Goal: Transaction & Acquisition: Subscribe to service/newsletter

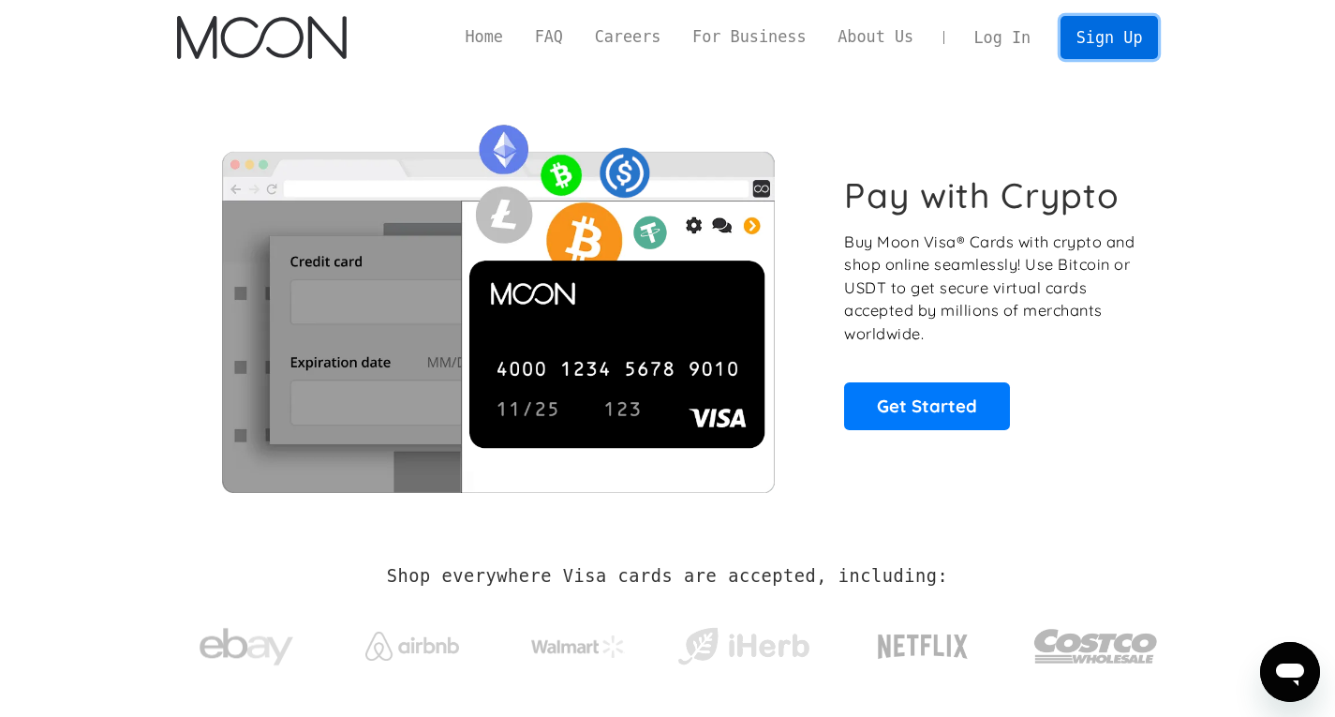
click at [1098, 42] on link "Sign Up" at bounding box center [1108, 37] width 97 height 42
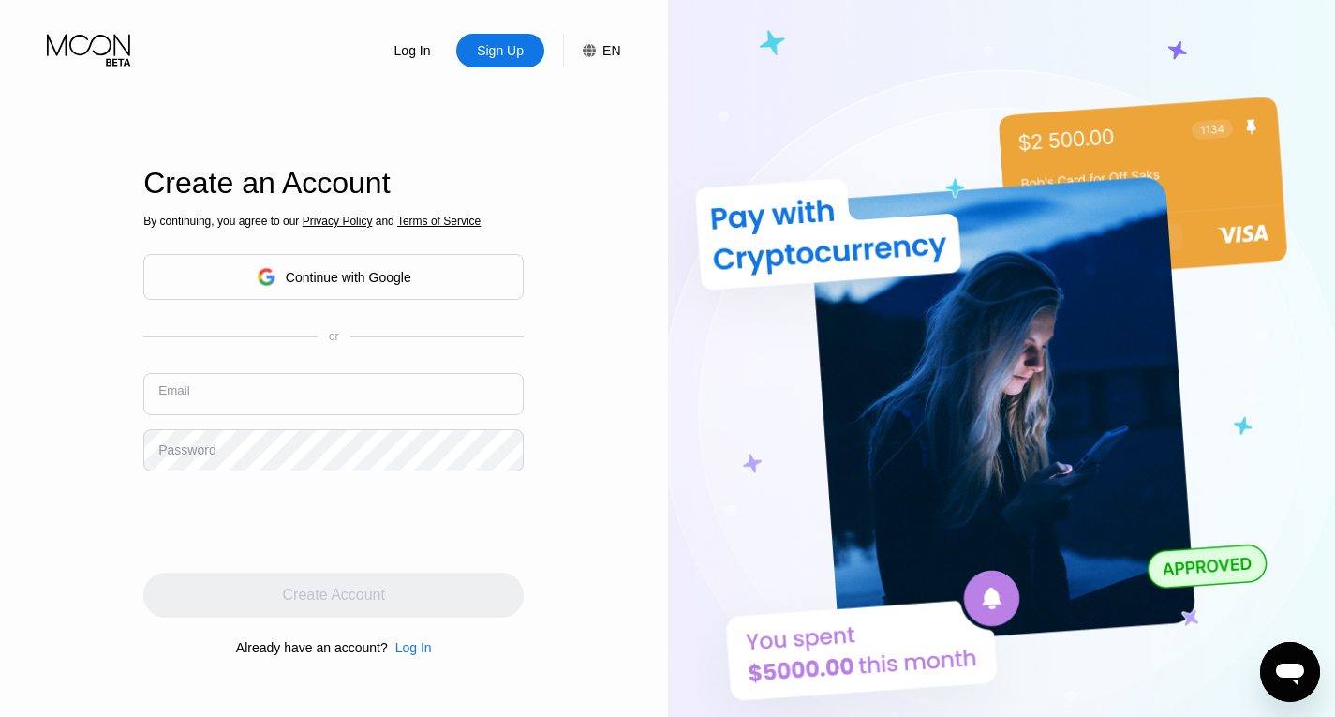
click at [459, 408] on input "text" at bounding box center [333, 394] width 380 height 42
type input "[EMAIL_ADDRESS][DOMAIN_NAME]"
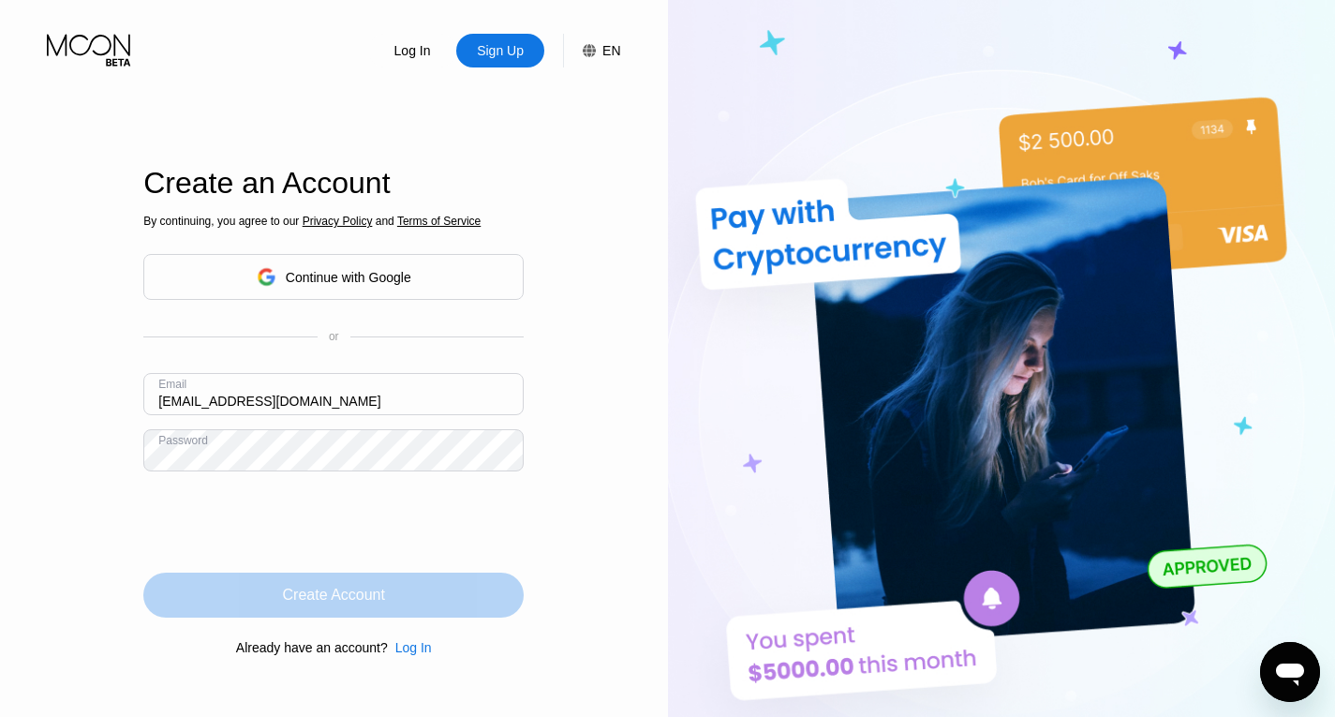
click at [274, 599] on div "Create Account" at bounding box center [333, 594] width 380 height 45
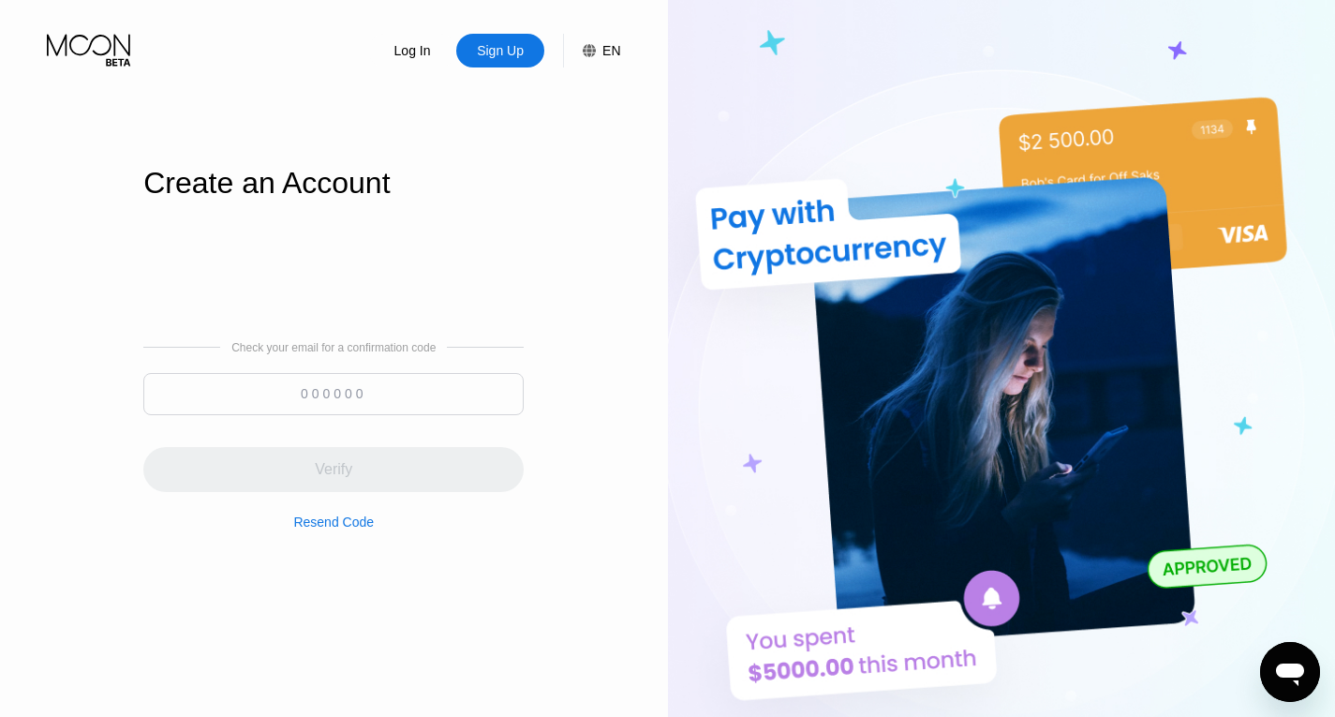
click at [423, 383] on input at bounding box center [333, 394] width 380 height 42
paste input "986016"
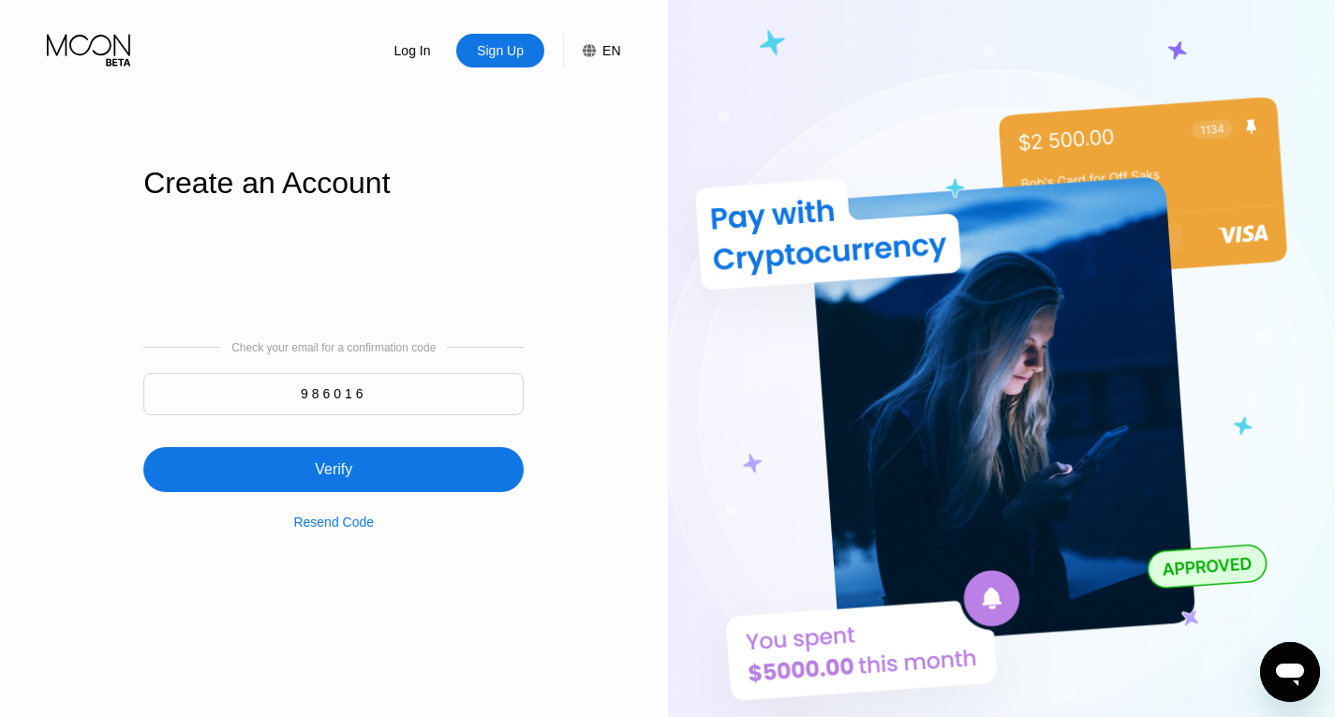
type input "986016"
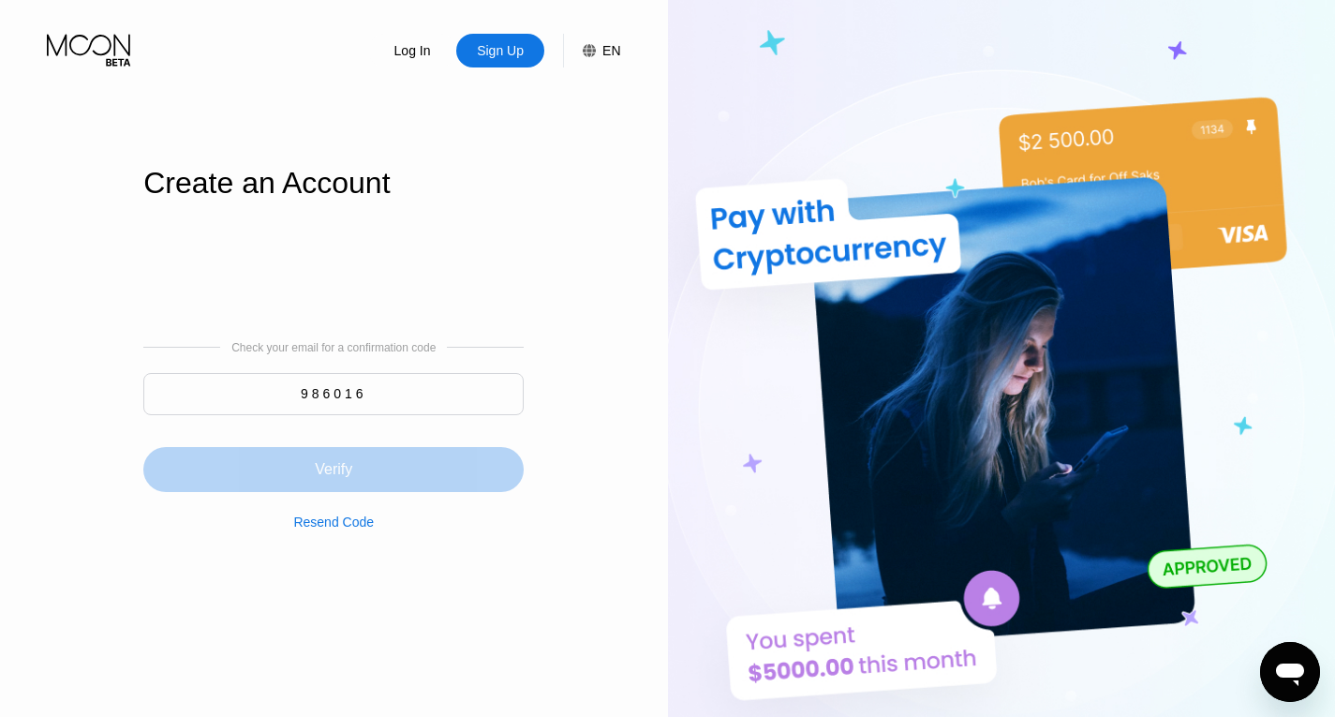
click at [408, 475] on div "Verify" at bounding box center [333, 469] width 380 height 45
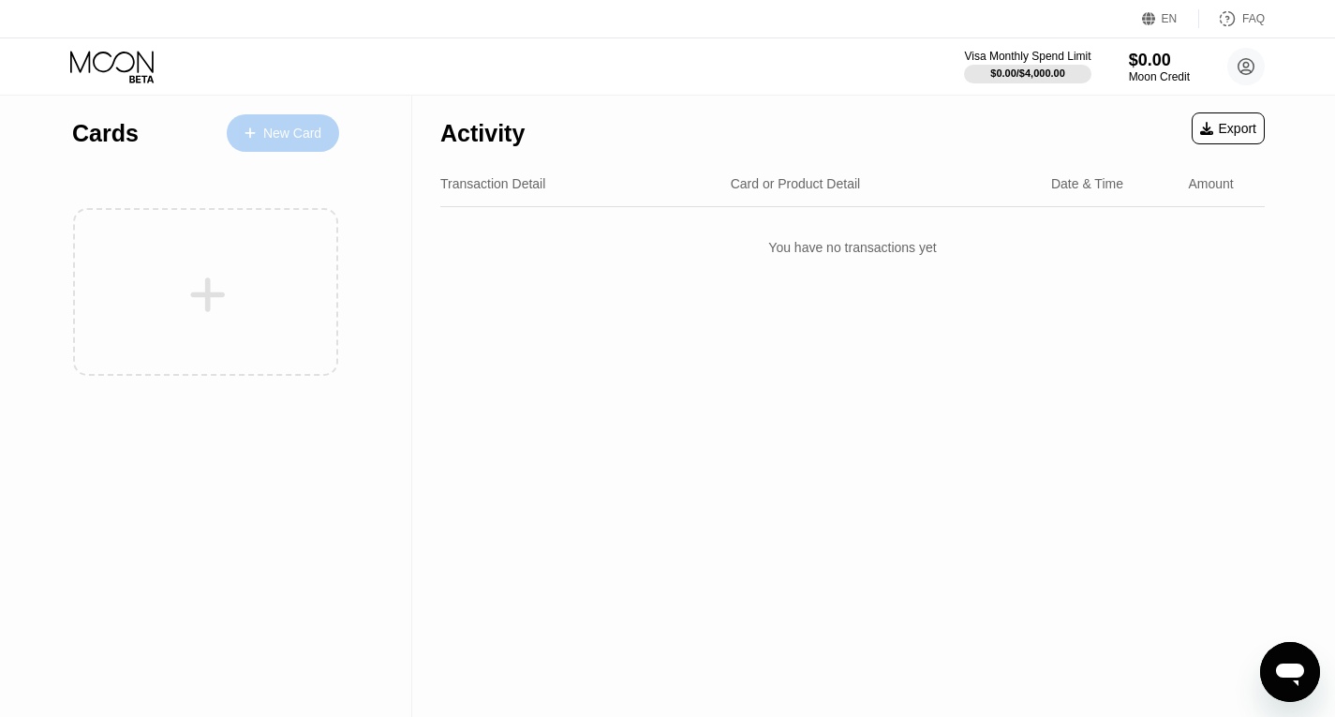
click at [300, 138] on div "New Card" at bounding box center [292, 134] width 58 height 16
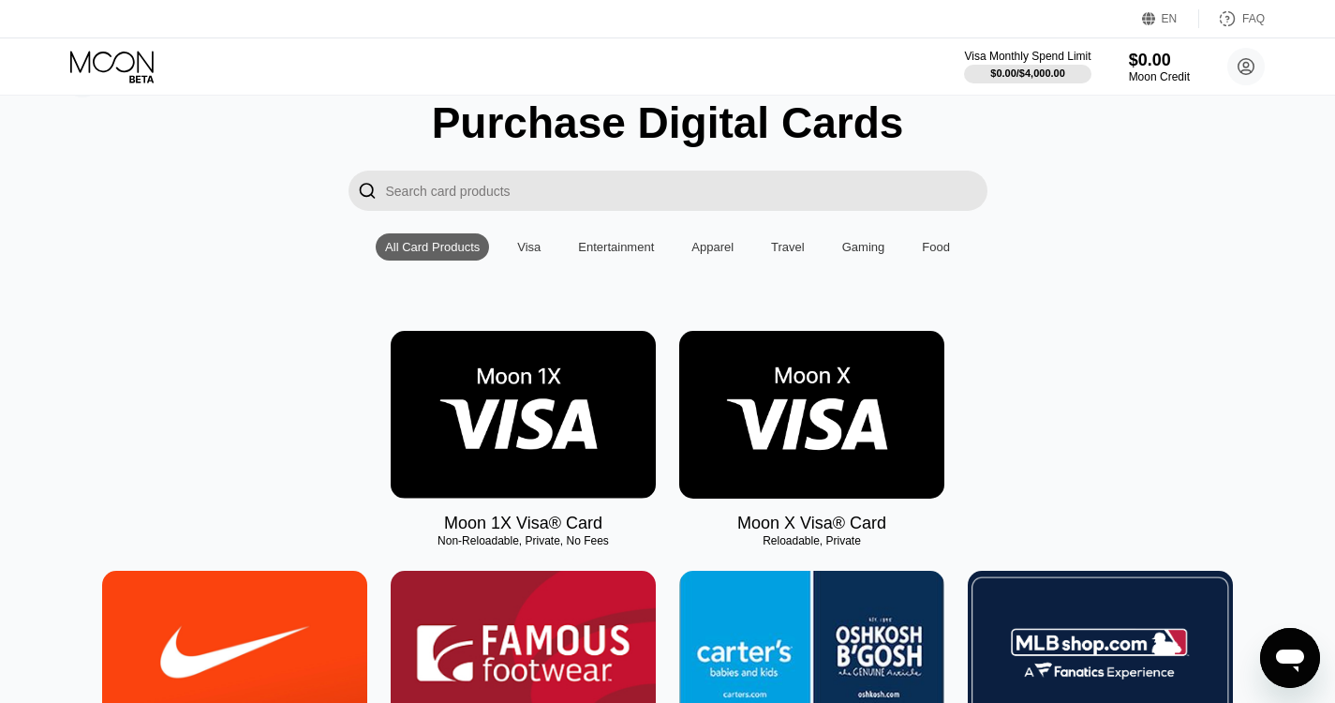
scroll to position [63, 0]
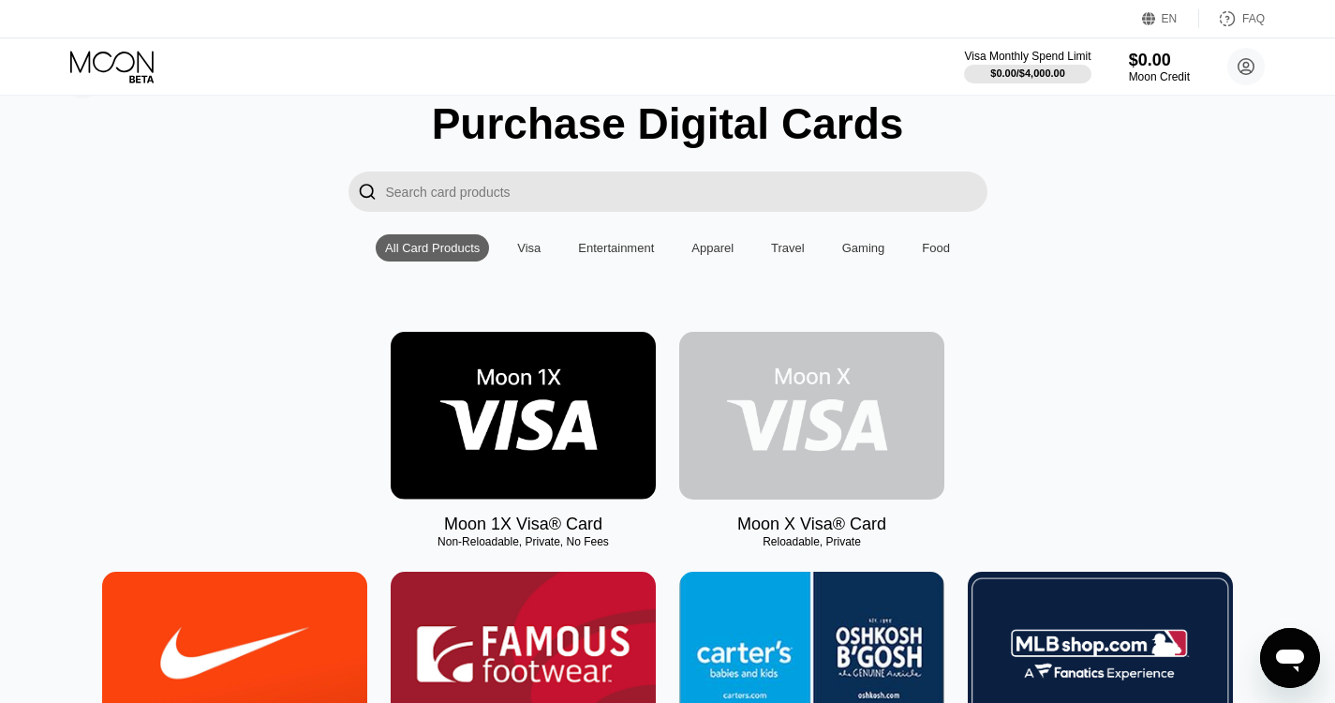
click at [838, 400] on img at bounding box center [811, 416] width 265 height 168
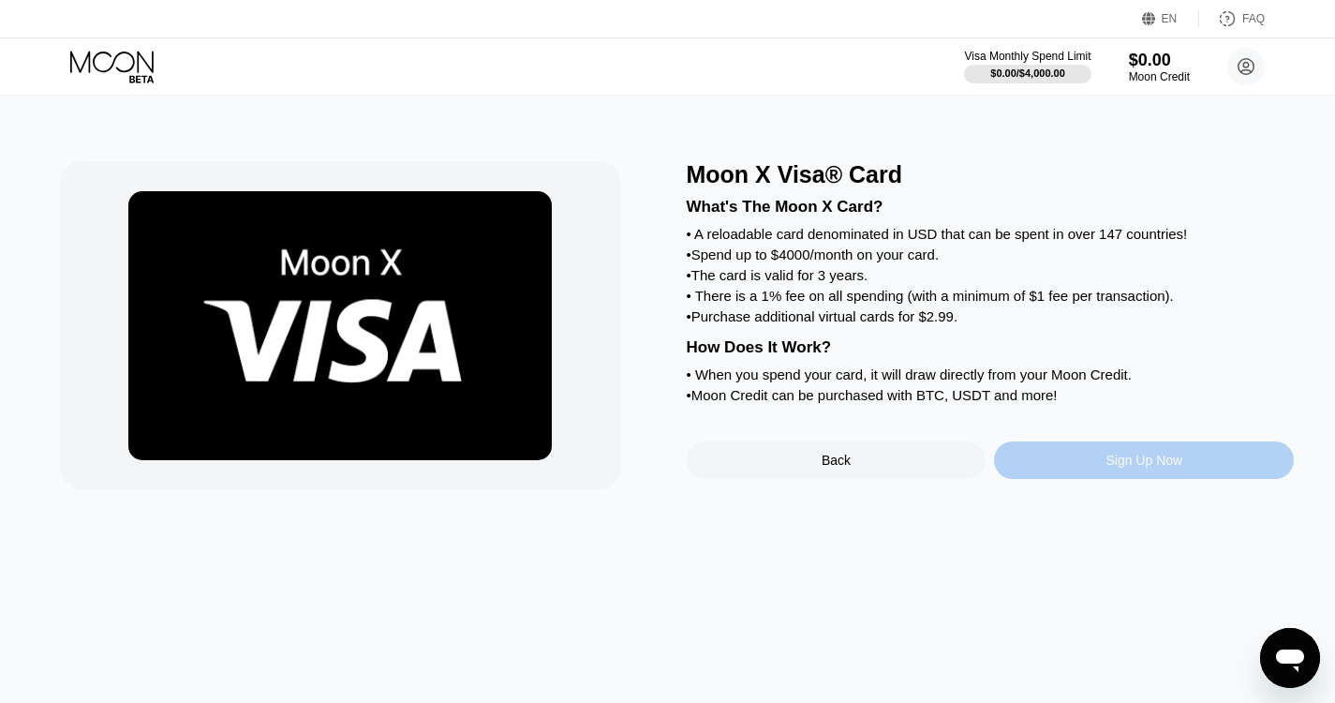
click at [1110, 467] on div "Sign Up Now" at bounding box center [1143, 459] width 77 height 15
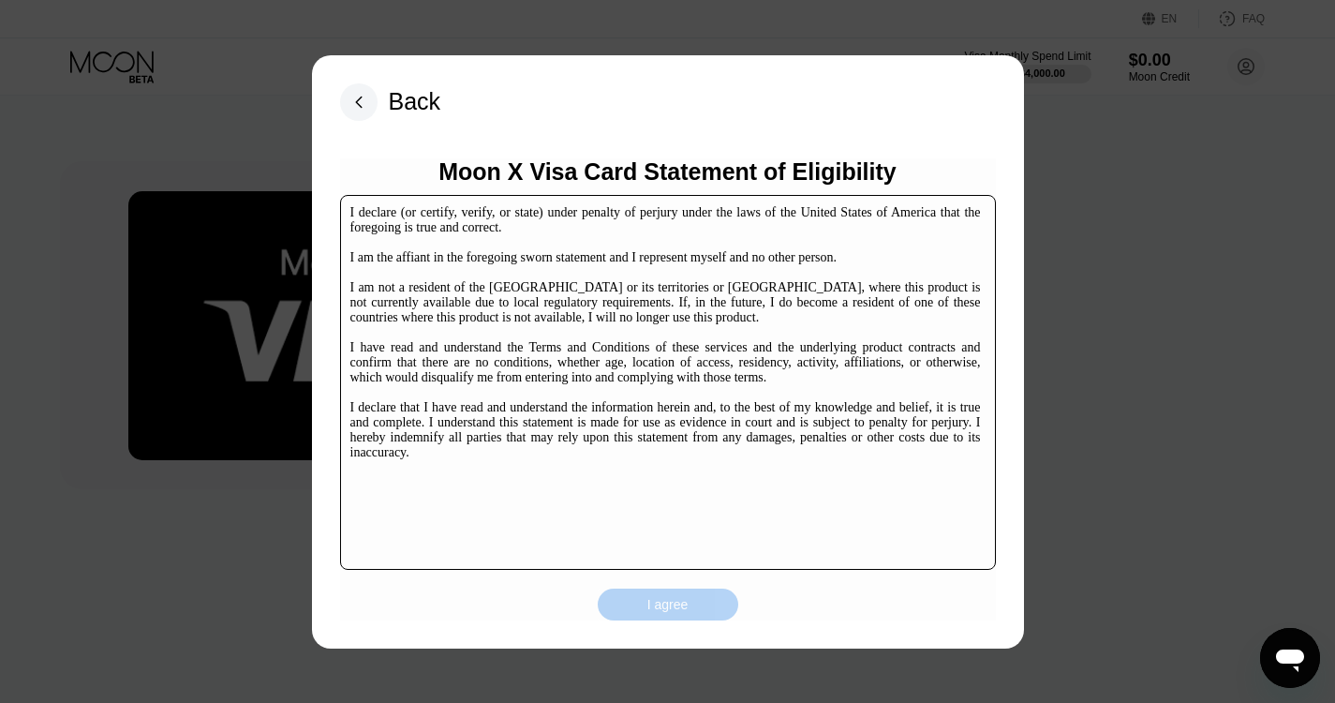
click at [672, 611] on div "I agree" at bounding box center [667, 604] width 41 height 17
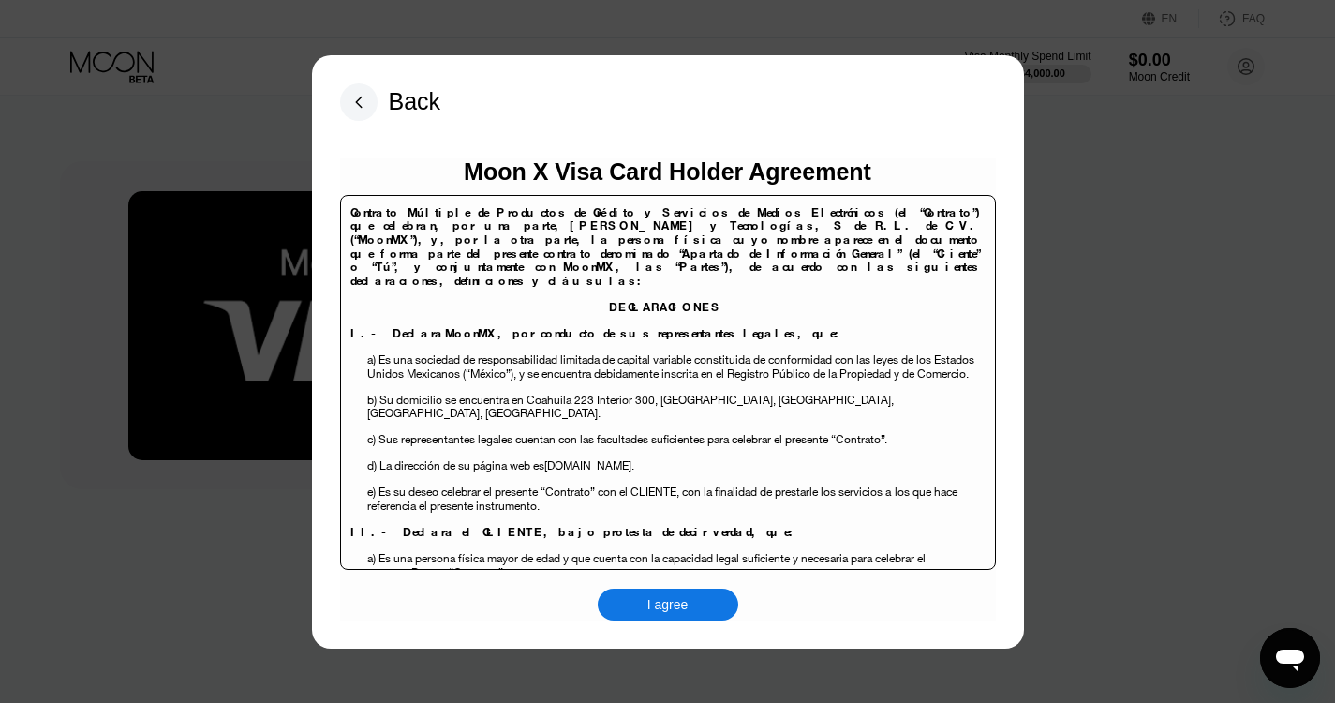
click at [672, 611] on div "I agree" at bounding box center [667, 604] width 41 height 17
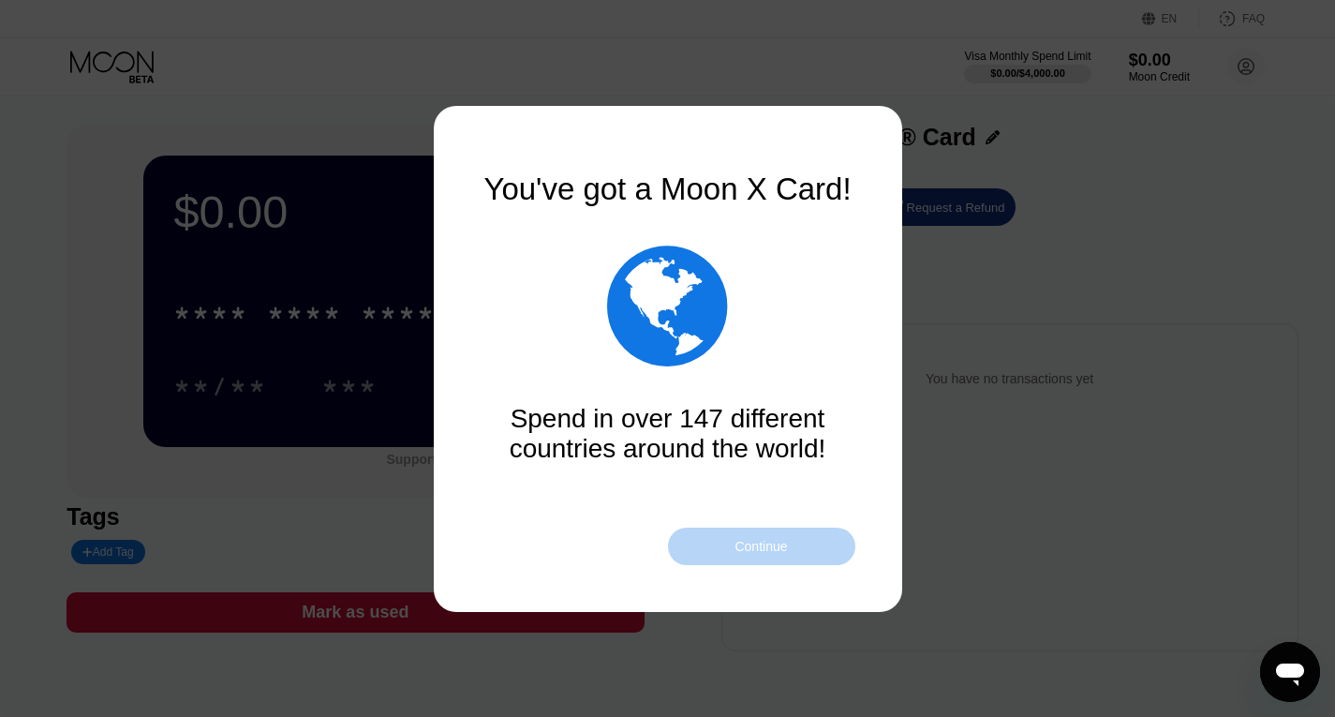
click at [754, 550] on div "Continue" at bounding box center [760, 546] width 52 height 15
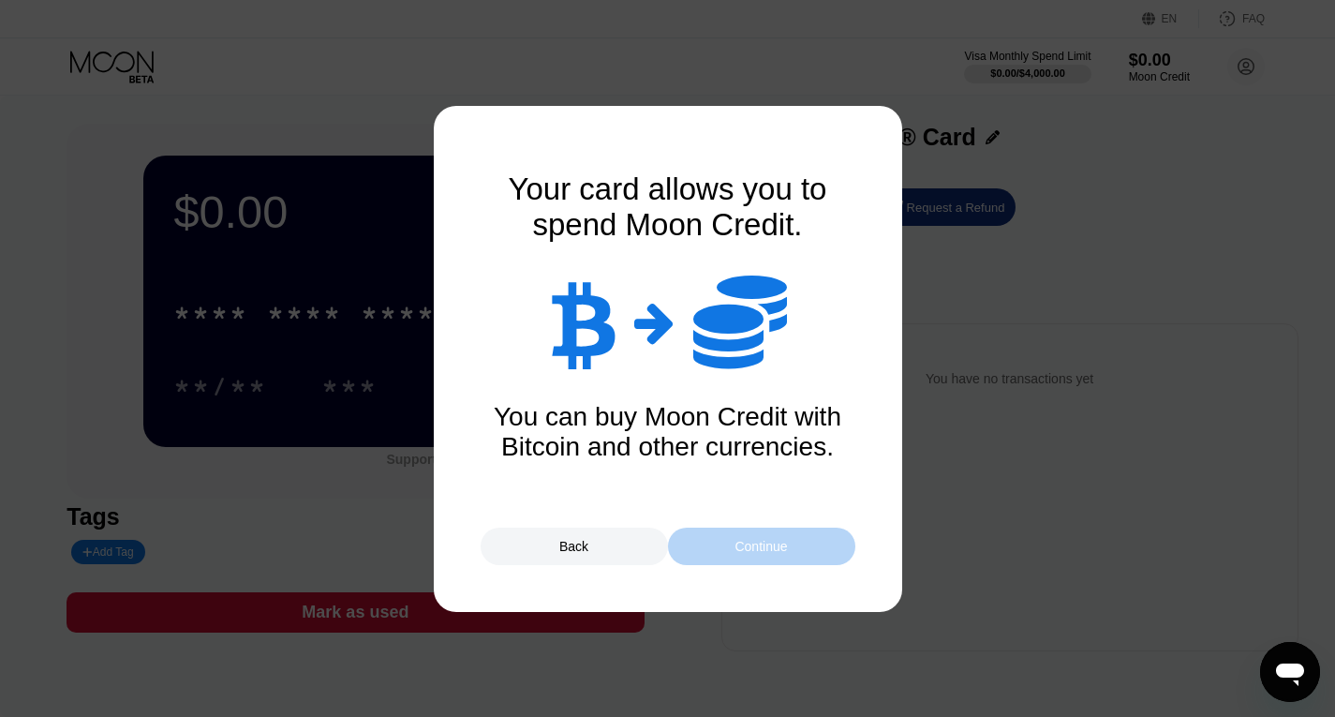
click at [754, 550] on div "Continue" at bounding box center [760, 546] width 52 height 15
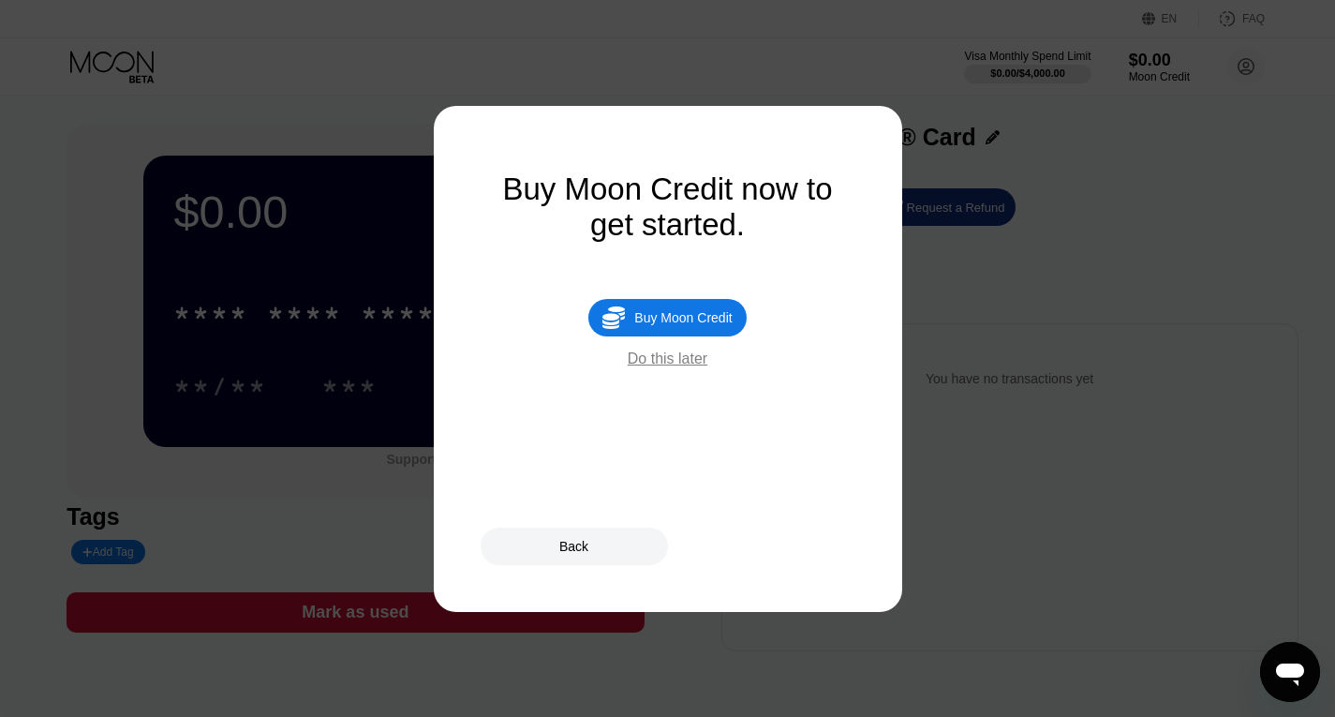
click at [669, 367] on div "Do this later" at bounding box center [668, 358] width 80 height 17
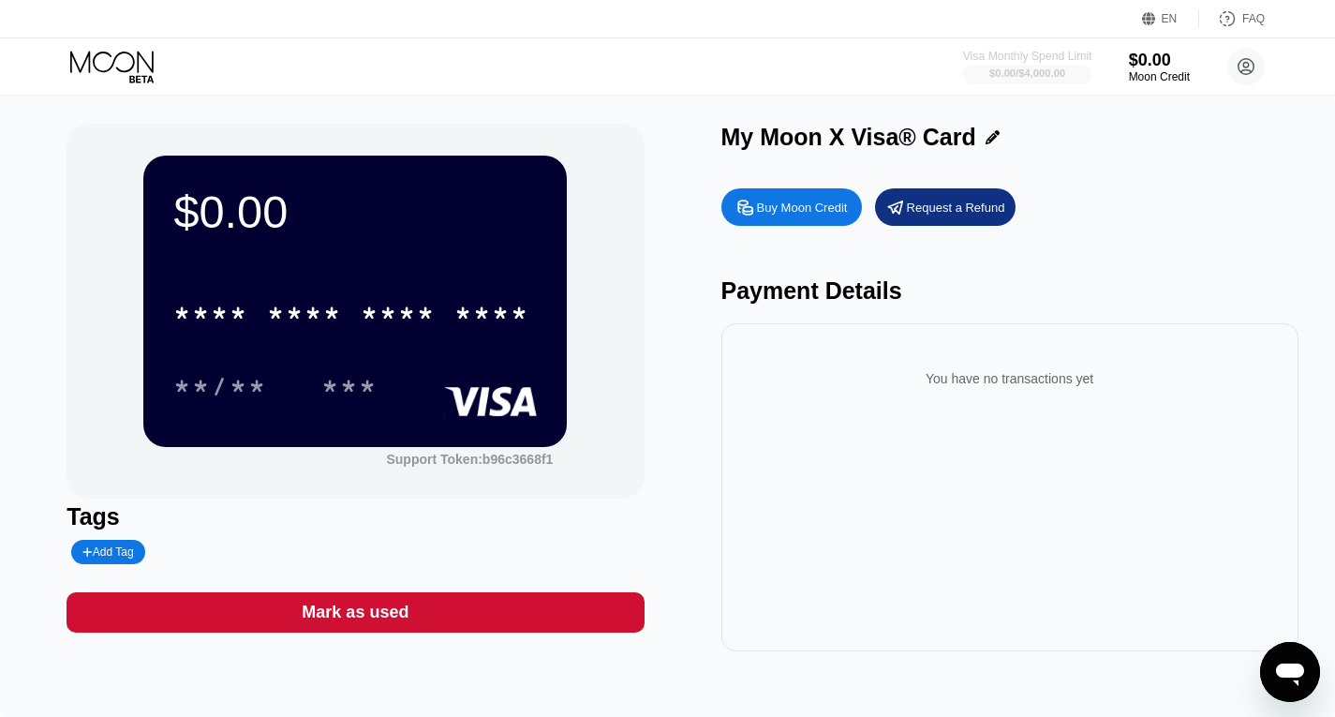
click at [1036, 67] on div "$0.00 / $4,000.00" at bounding box center [1027, 72] width 76 height 11
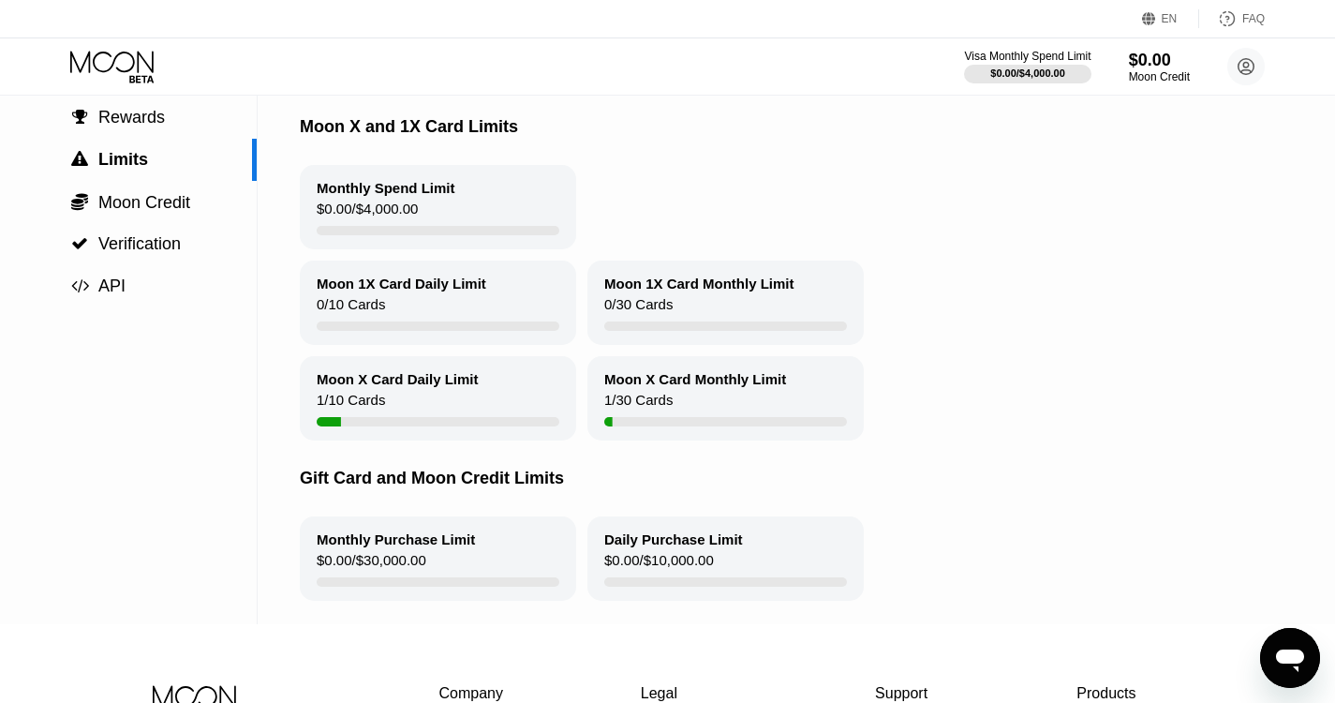
scroll to position [133, 0]
click at [1149, 60] on div "$0.00" at bounding box center [1159, 60] width 63 height 20
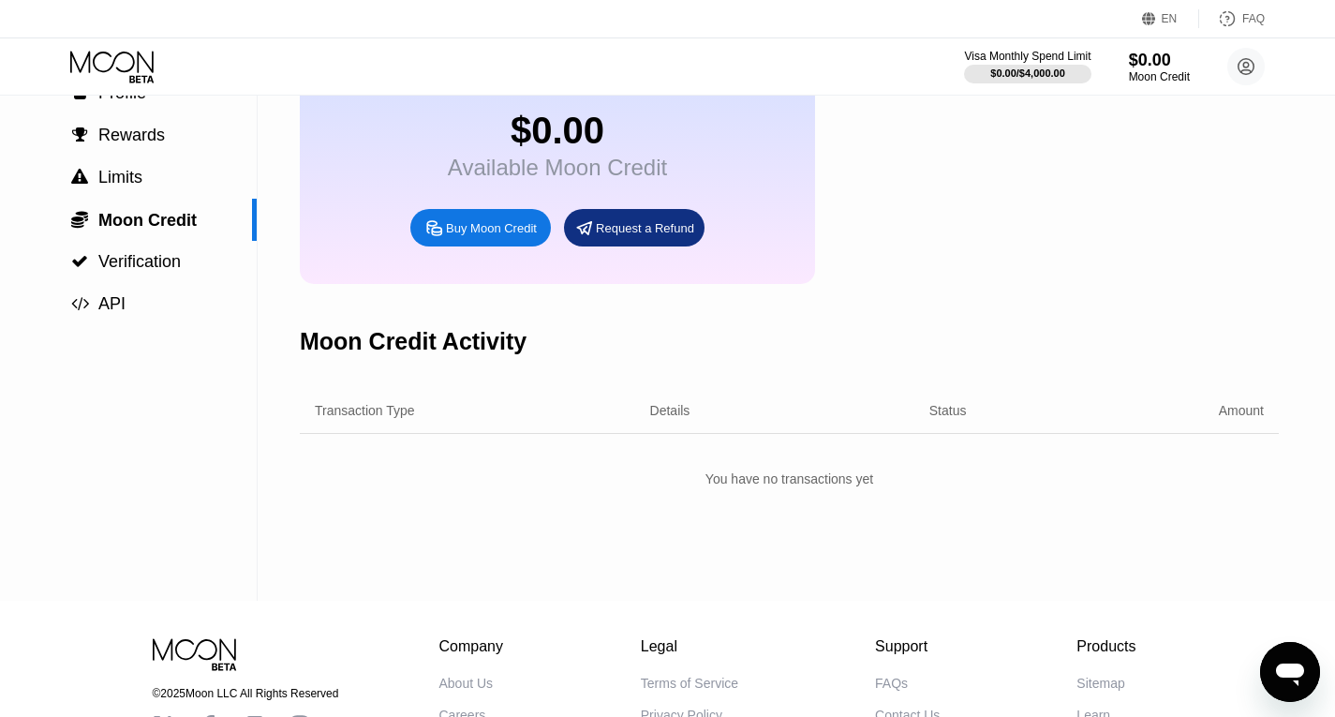
scroll to position [111, 0]
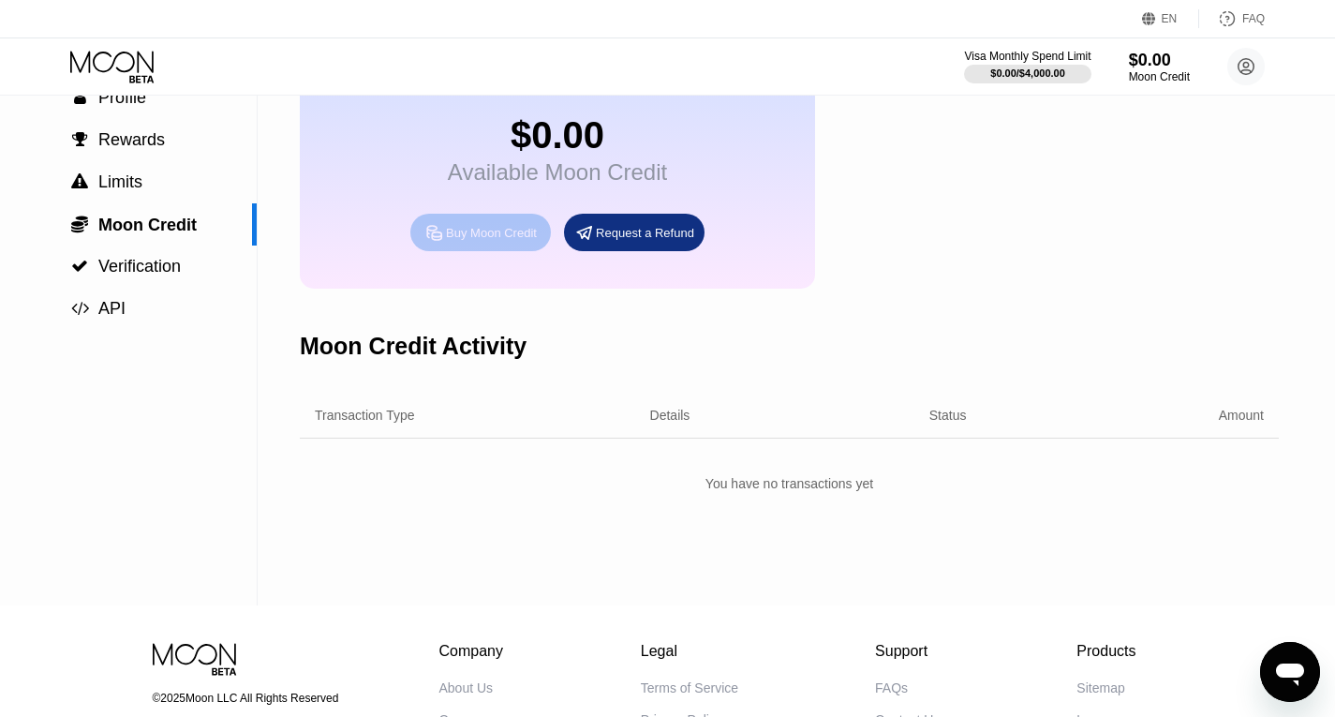
click at [495, 241] on div "Buy Moon Credit" at bounding box center [491, 233] width 91 height 16
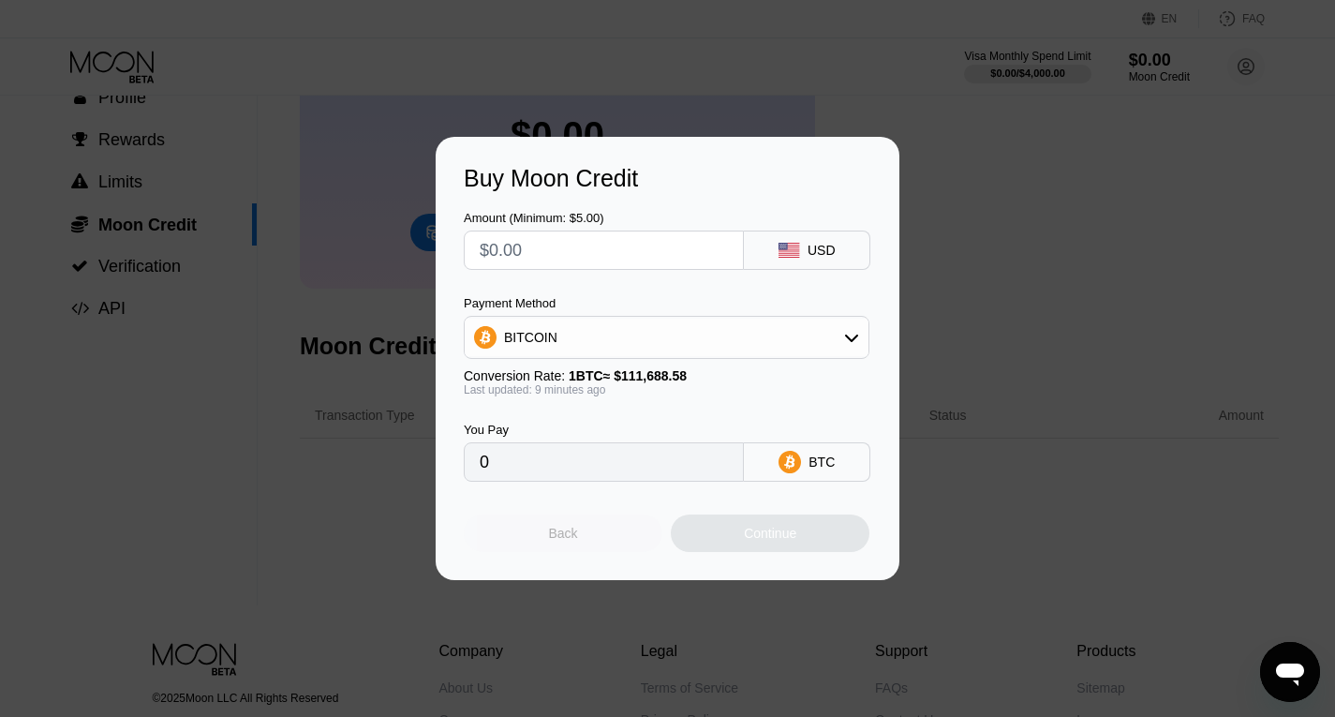
click at [589, 538] on div "Back" at bounding box center [563, 532] width 199 height 37
